Goal: Information Seeking & Learning: Learn about a topic

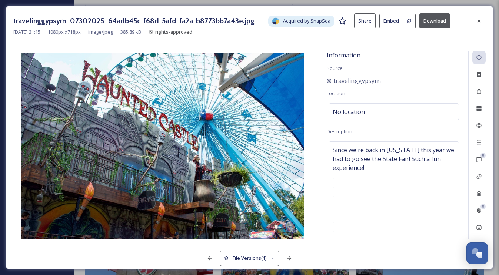
scroll to position [1751, 0]
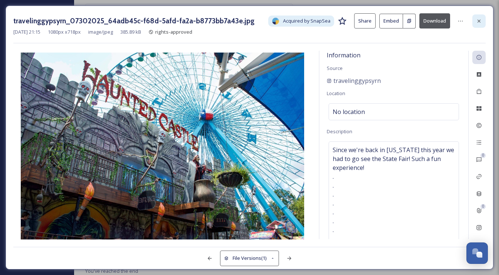
click at [479, 20] on icon at bounding box center [479, 21] width 6 height 6
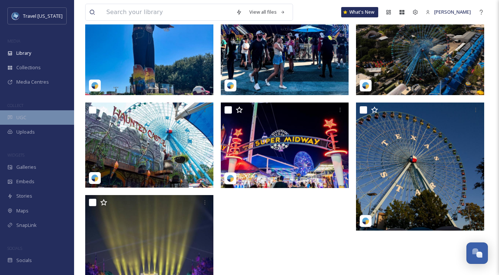
click at [26, 123] on div "UGC" at bounding box center [37, 117] width 74 height 14
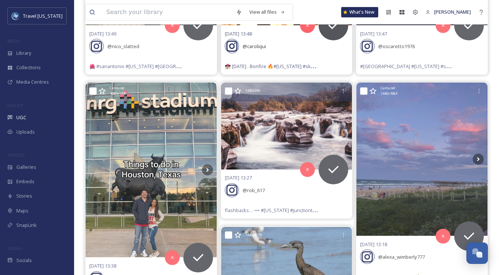
scroll to position [297, 0]
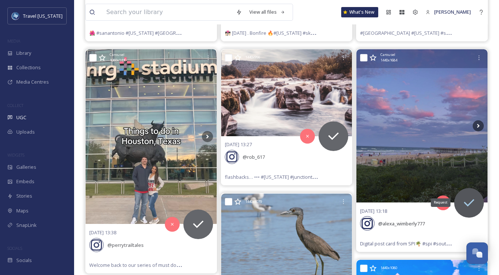
click at [474, 199] on icon at bounding box center [469, 202] width 10 height 7
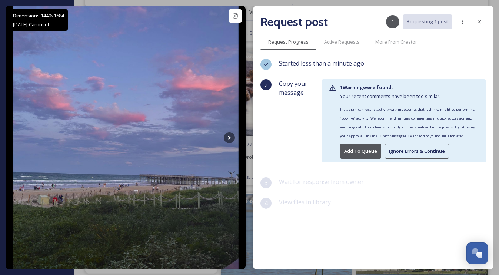
click at [411, 149] on button "Ignore Errors & Continue" at bounding box center [417, 151] width 64 height 15
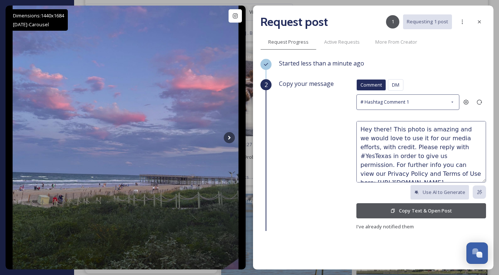
click at [442, 210] on button "Copy Text & Open Post" at bounding box center [421, 210] width 130 height 15
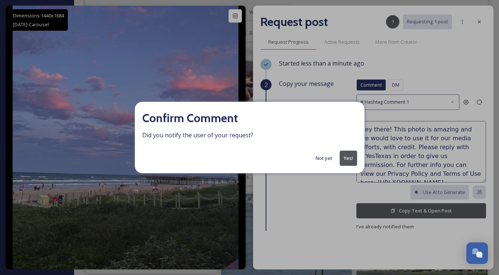
scroll to position [286, 0]
click at [351, 151] on button "Yes!" at bounding box center [348, 158] width 17 height 15
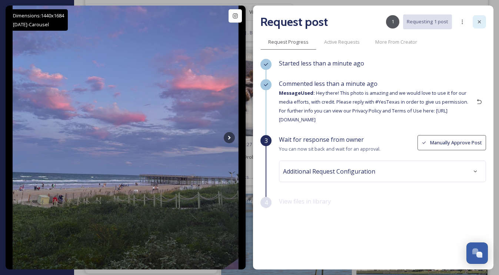
click at [480, 24] on icon at bounding box center [479, 22] width 6 height 6
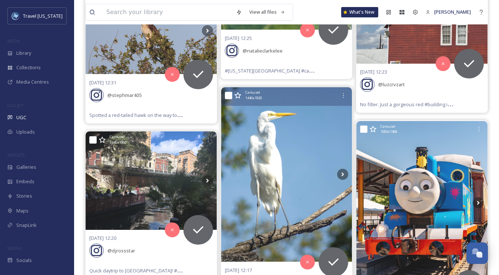
scroll to position [975, 0]
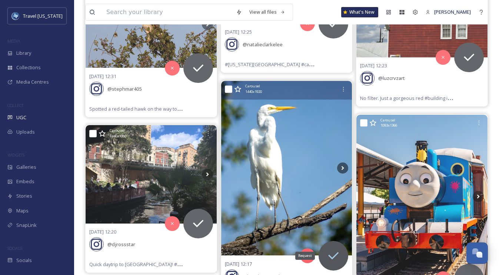
click at [339, 251] on icon at bounding box center [333, 256] width 15 height 15
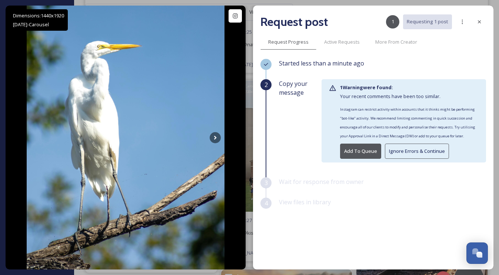
click at [414, 153] on button "Ignore Errors & Continue" at bounding box center [417, 151] width 64 height 15
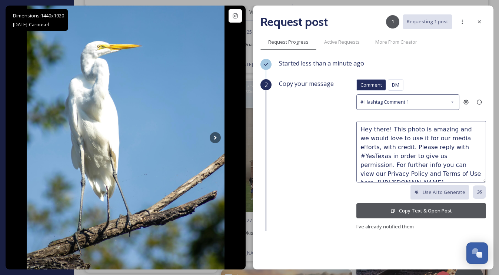
click at [427, 213] on button "Copy Text & Open Post" at bounding box center [421, 210] width 130 height 15
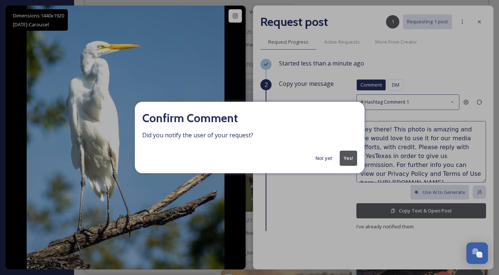
click at [341, 161] on button "Yes!" at bounding box center [348, 158] width 17 height 15
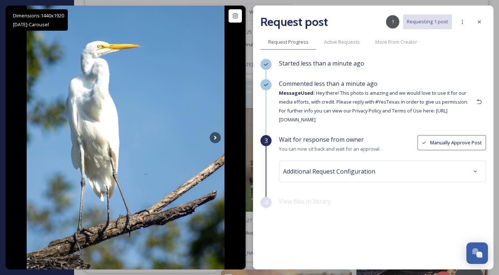
drag, startPoint x: 482, startPoint y: 21, endPoint x: 457, endPoint y: 39, distance: 30.2
click at [482, 21] on icon at bounding box center [479, 22] width 6 height 6
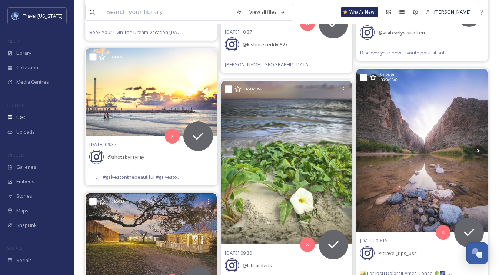
scroll to position [1408, 0]
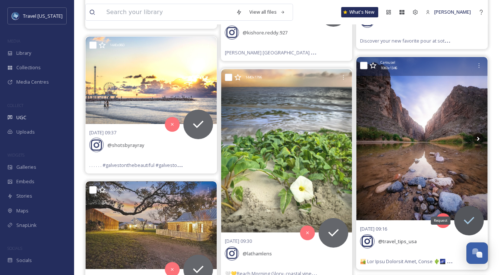
click at [469, 214] on icon at bounding box center [469, 220] width 15 height 15
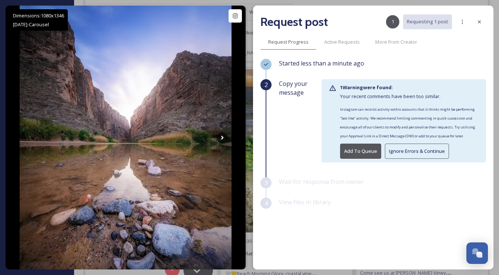
click at [405, 150] on button "Ignore Errors & Continue" at bounding box center [417, 151] width 64 height 15
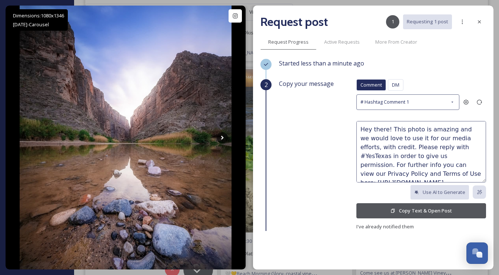
click at [426, 211] on button "Copy Text & Open Post" at bounding box center [421, 210] width 130 height 15
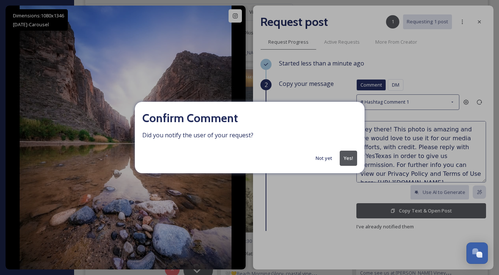
drag, startPoint x: 321, startPoint y: 161, endPoint x: 359, endPoint y: 138, distance: 44.1
click at [321, 161] on button "Not yet" at bounding box center [324, 158] width 24 height 14
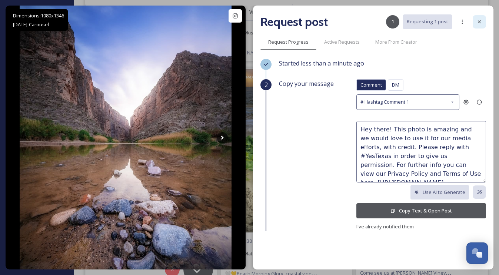
click at [478, 23] on icon at bounding box center [479, 22] width 6 height 6
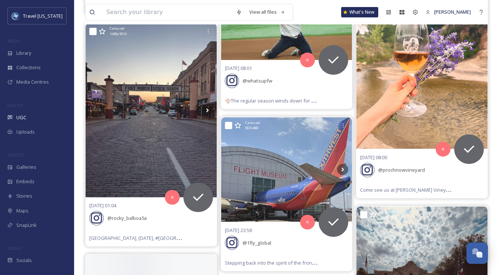
scroll to position [1732, 0]
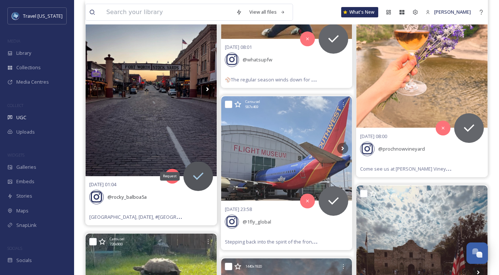
click at [207, 167] on div "Request" at bounding box center [198, 176] width 30 height 30
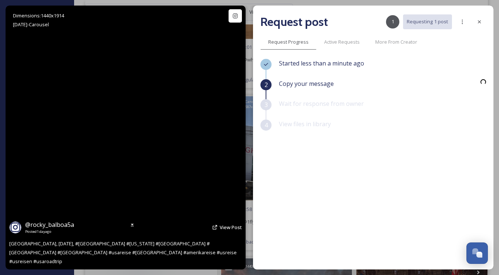
scroll to position [1501, 0]
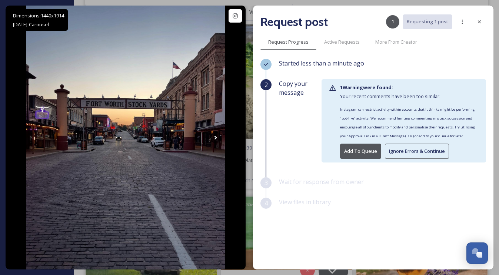
click at [389, 147] on button "Ignore Errors & Continue" at bounding box center [417, 151] width 64 height 15
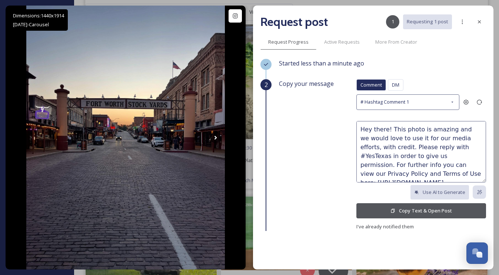
click at [445, 210] on button "Copy Text & Open Post" at bounding box center [421, 210] width 130 height 15
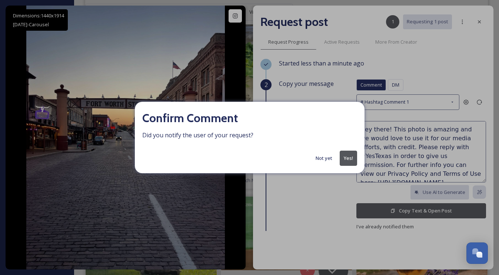
click at [344, 157] on button "Yes!" at bounding box center [348, 158] width 17 height 15
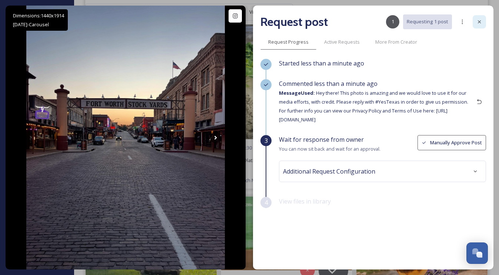
click at [482, 21] on icon at bounding box center [479, 22] width 6 height 6
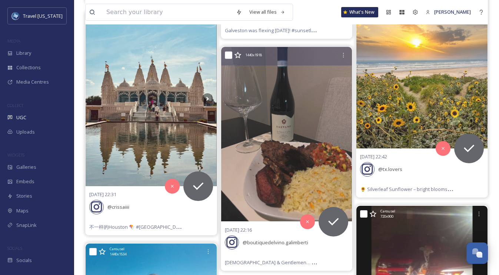
scroll to position [2179, 0]
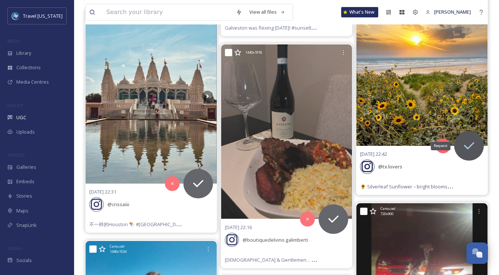
click at [471, 148] on icon at bounding box center [469, 146] width 15 height 15
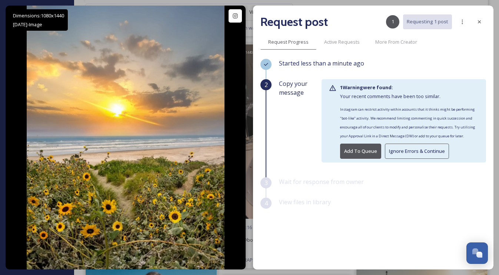
click at [423, 149] on button "Ignore Errors & Continue" at bounding box center [417, 151] width 64 height 15
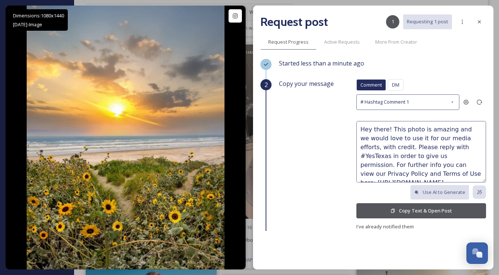
click at [439, 207] on button "Copy Text & Open Post" at bounding box center [421, 210] width 130 height 15
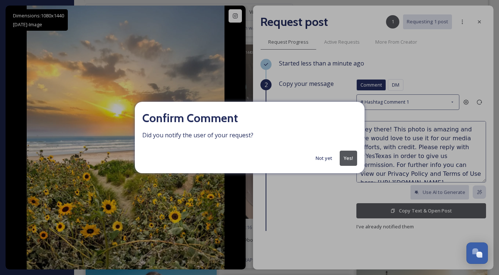
click at [327, 158] on button "Not yet" at bounding box center [324, 158] width 24 height 14
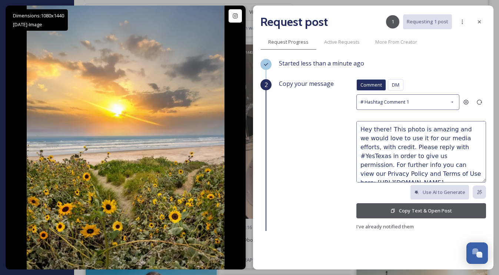
drag, startPoint x: 479, startPoint y: 19, endPoint x: 473, endPoint y: 23, distance: 7.0
click at [479, 19] on icon at bounding box center [479, 22] width 6 height 6
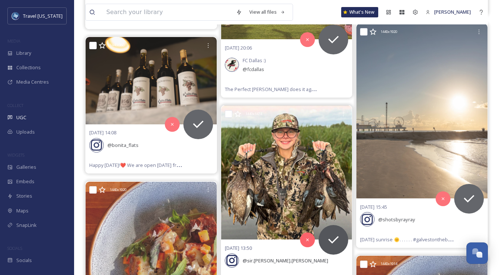
scroll to position [2637, 0]
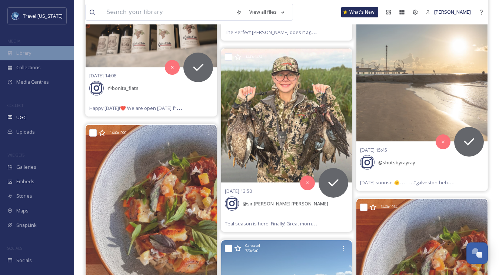
click at [33, 49] on div "Library" at bounding box center [37, 53] width 74 height 14
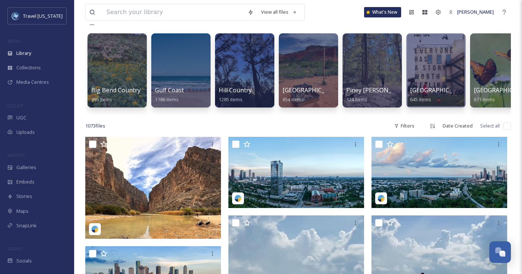
scroll to position [39, 0]
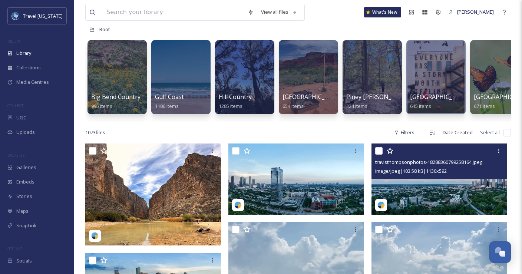
click at [448, 181] on img at bounding box center [439, 178] width 136 height 71
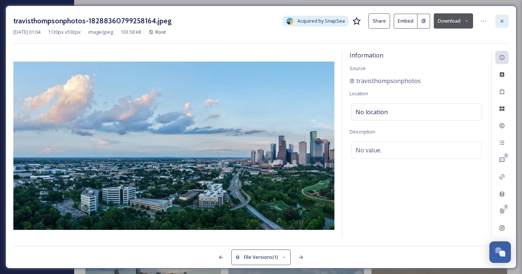
click at [499, 22] on icon at bounding box center [501, 20] width 3 height 3
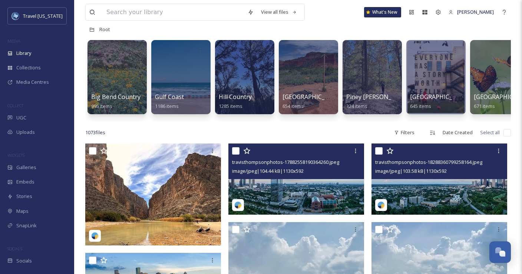
click at [274, 183] on img at bounding box center [296, 178] width 136 height 71
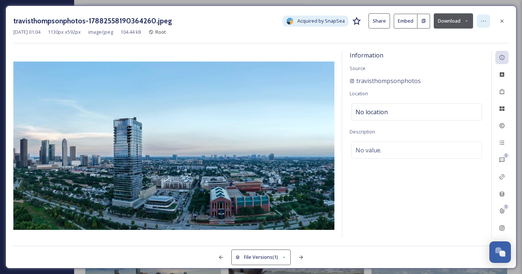
click at [484, 22] on icon at bounding box center [483, 21] width 6 height 6
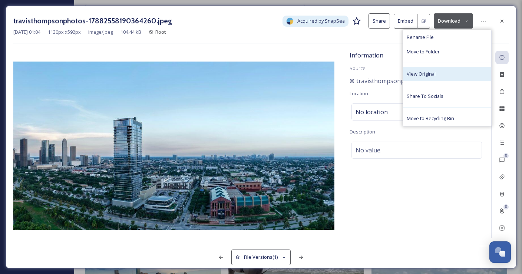
click at [446, 75] on div "View Original" at bounding box center [447, 74] width 88 height 14
